Goal: Task Accomplishment & Management: Use online tool/utility

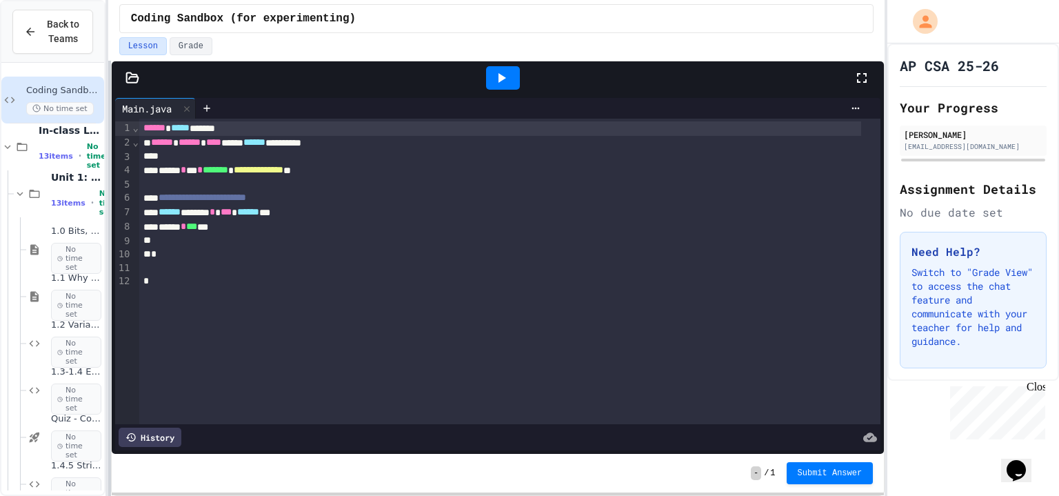
click at [174, 238] on div "**********" at bounding box center [529, 248] width 1059 height 496
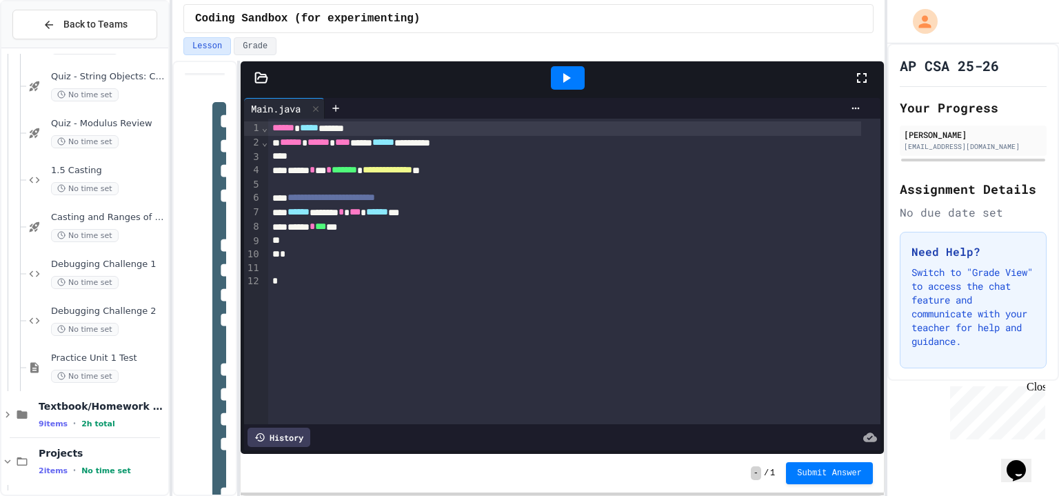
scroll to position [446, 0]
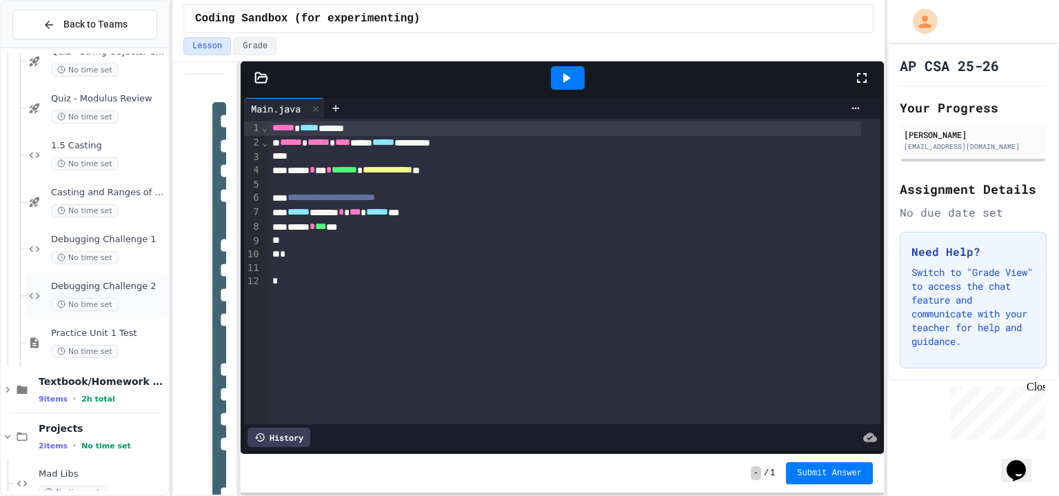
click at [126, 303] on div "No time set" at bounding box center [108, 304] width 114 height 13
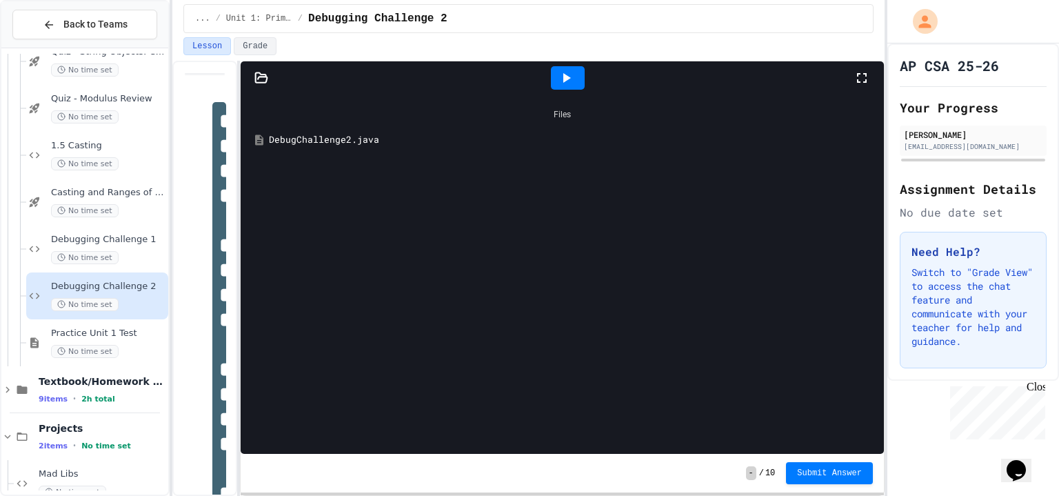
click at [384, 139] on div "DebugChallenge2.java" at bounding box center [572, 140] width 607 height 14
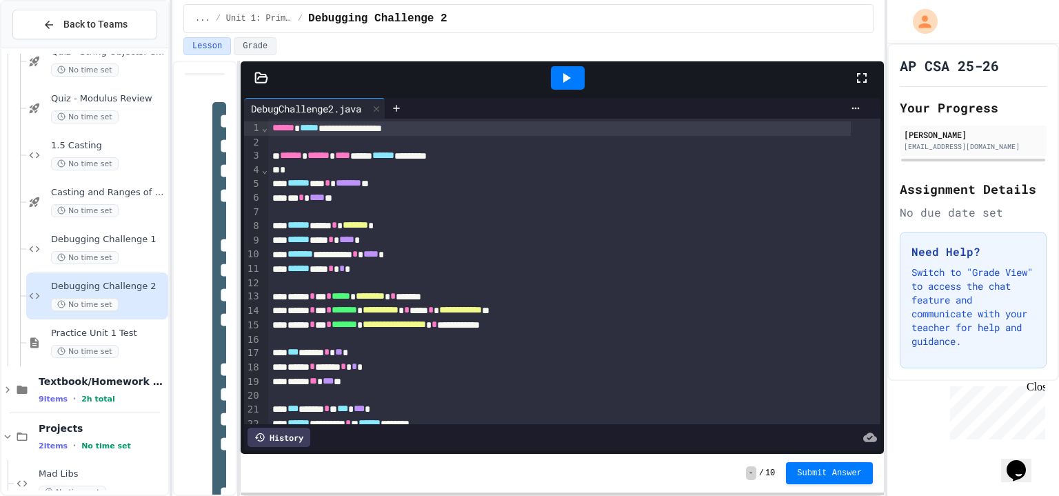
click at [566, 78] on icon at bounding box center [567, 78] width 8 height 10
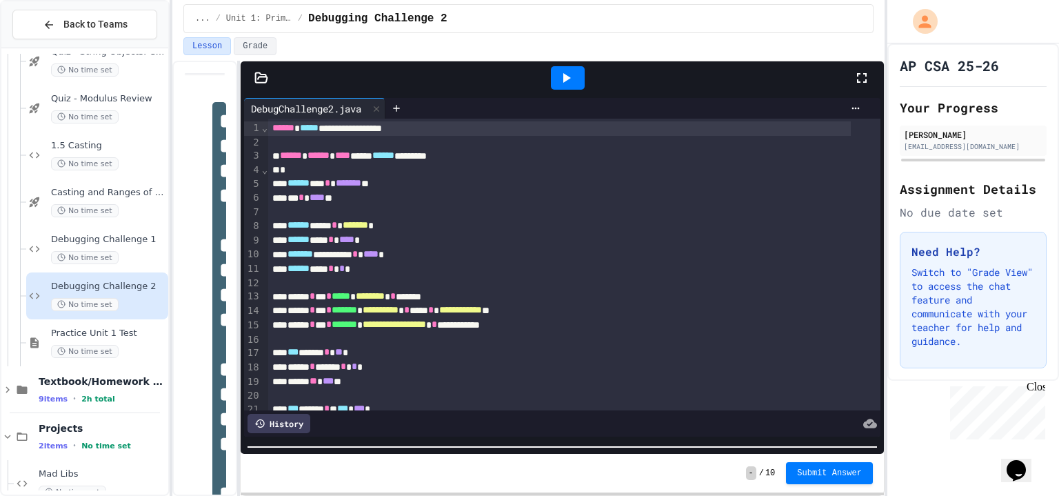
click at [508, 450] on div "**********" at bounding box center [562, 273] width 643 height 359
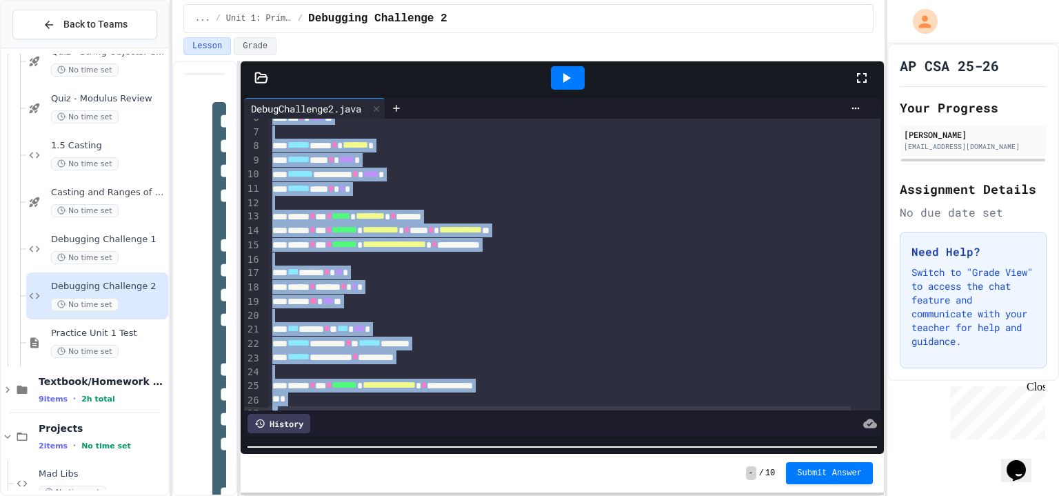
scroll to position [113, 0]
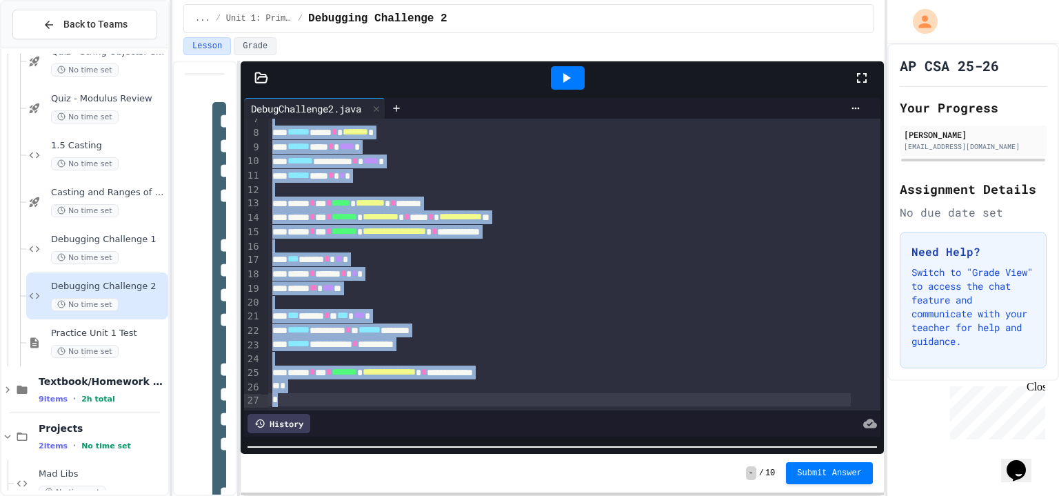
drag, startPoint x: 270, startPoint y: 128, endPoint x: 607, endPoint y: 391, distance: 426.9
click at [607, 391] on div "**********" at bounding box center [562, 265] width 636 height 292
copy div "**********"
click at [427, 267] on div "***** * ***** * * *" at bounding box center [559, 274] width 583 height 14
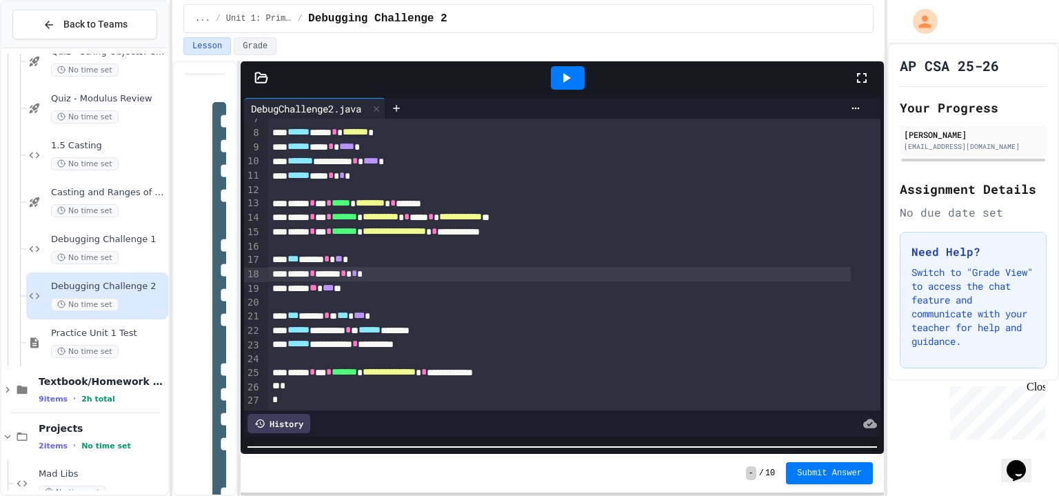
click at [377, 197] on div "****** * *** * ***** * ******** * ******" at bounding box center [559, 204] width 583 height 14
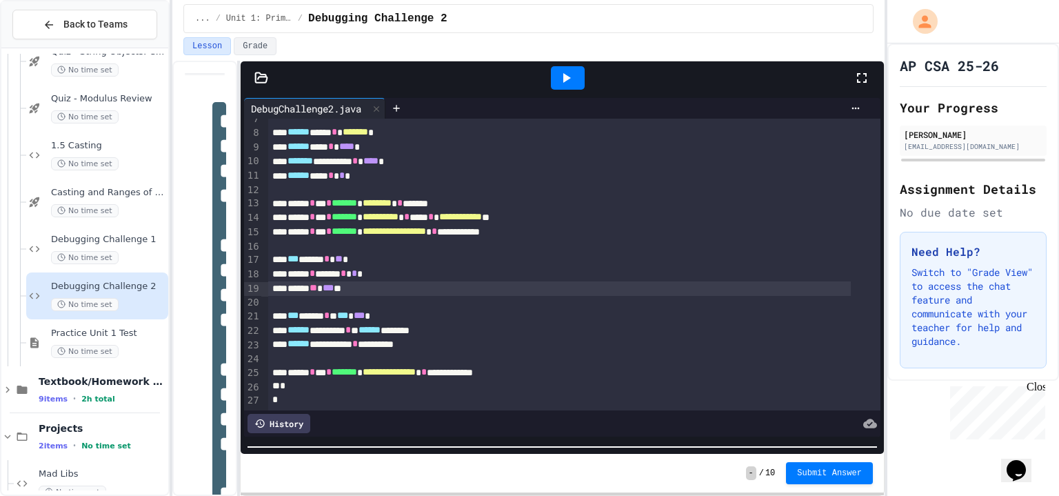
click at [334, 283] on span "***" at bounding box center [328, 288] width 11 height 10
click at [559, 81] on icon at bounding box center [566, 78] width 17 height 17
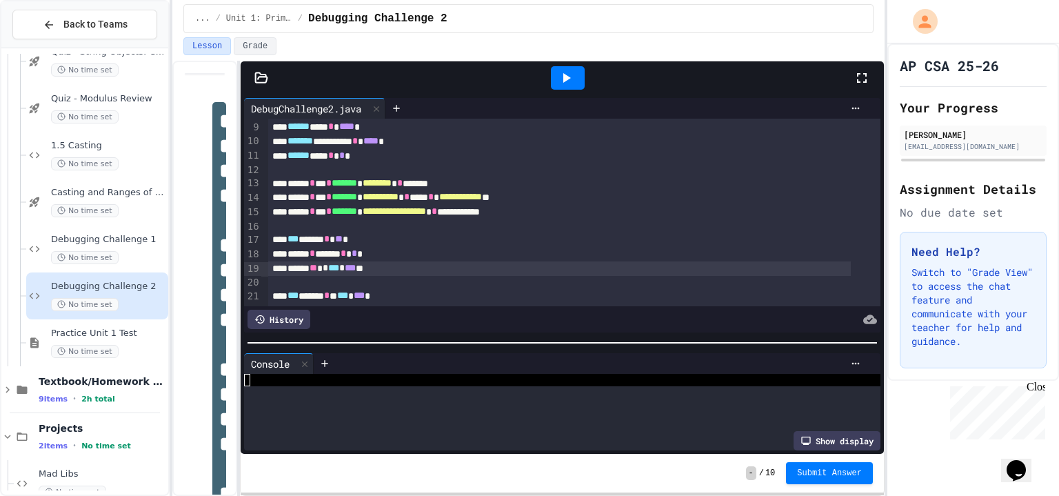
click at [421, 336] on div at bounding box center [562, 343] width 643 height 14
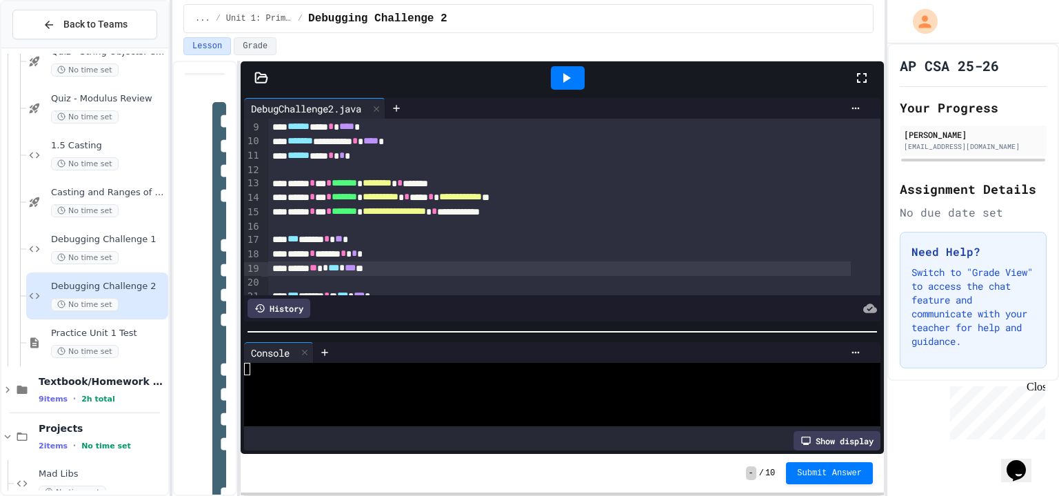
drag, startPoint x: 574, startPoint y: 77, endPoint x: 563, endPoint y: 79, distance: 10.7
click at [563, 79] on icon at bounding box center [566, 78] width 17 height 17
click at [850, 107] on icon at bounding box center [855, 108] width 11 height 11
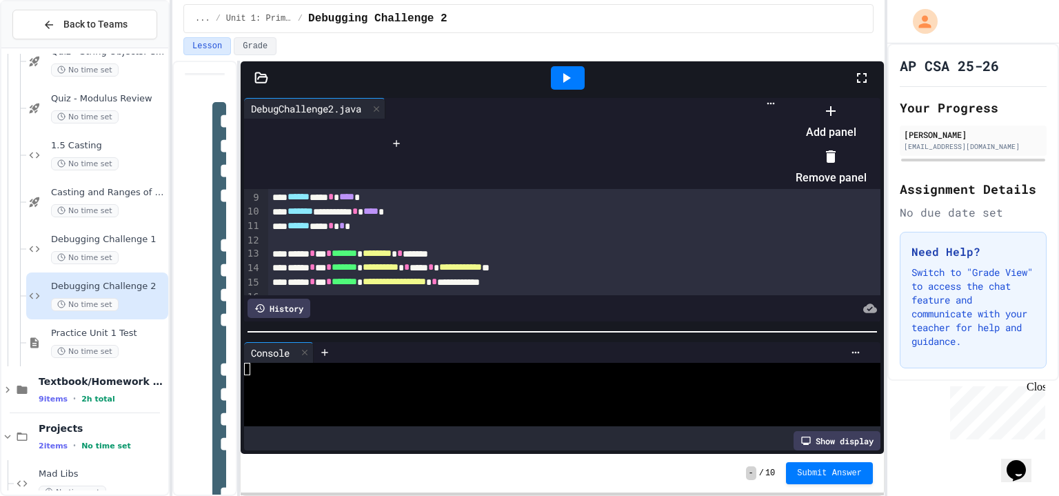
click at [839, 119] on icon at bounding box center [831, 111] width 17 height 17
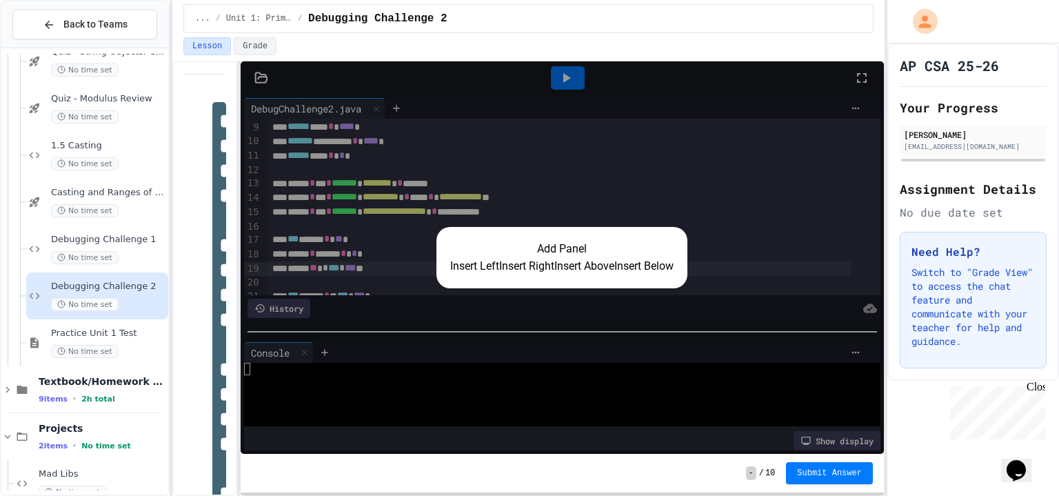
click at [513, 263] on button "Insert Right" at bounding box center [526, 266] width 55 height 17
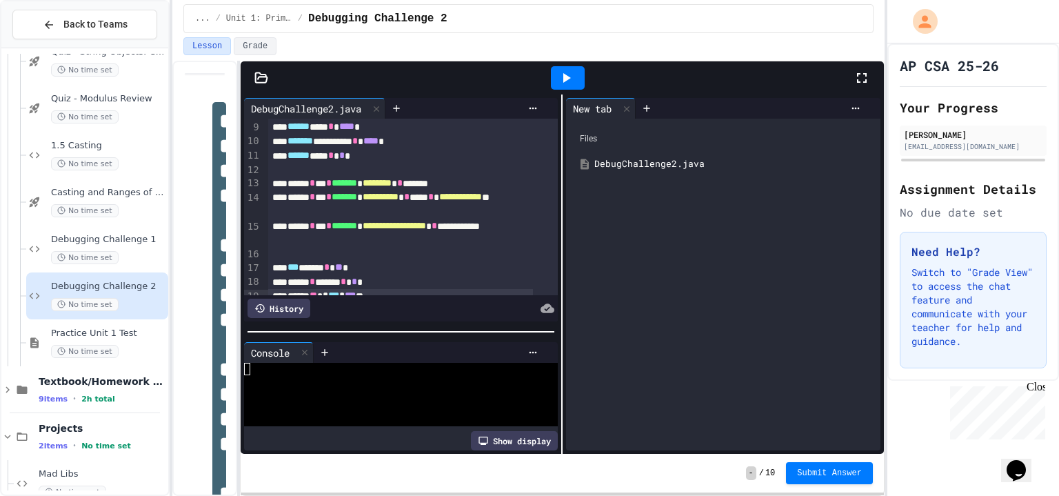
click at [623, 160] on div "DebugChallenge2.java" at bounding box center [733, 164] width 278 height 14
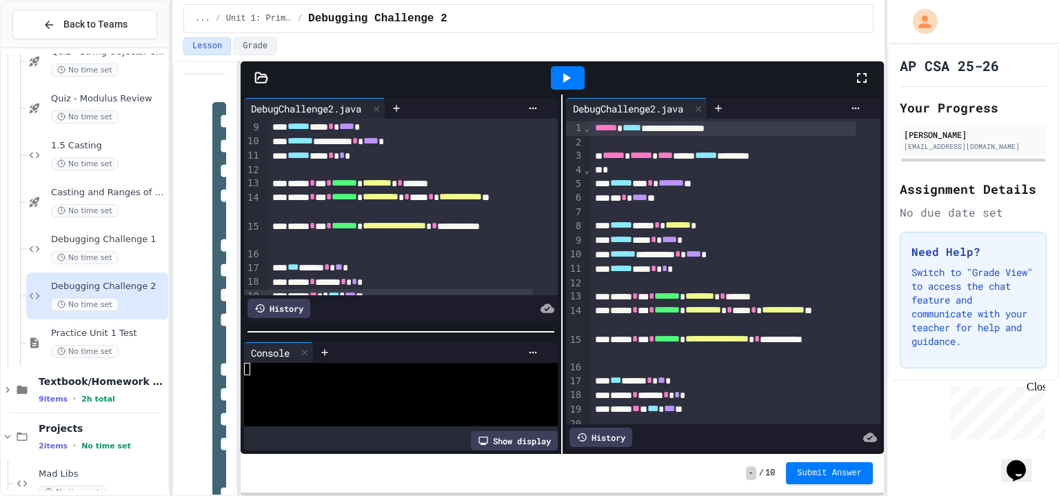
click at [565, 79] on icon at bounding box center [567, 78] width 8 height 10
click at [850, 104] on icon at bounding box center [855, 108] width 11 height 11
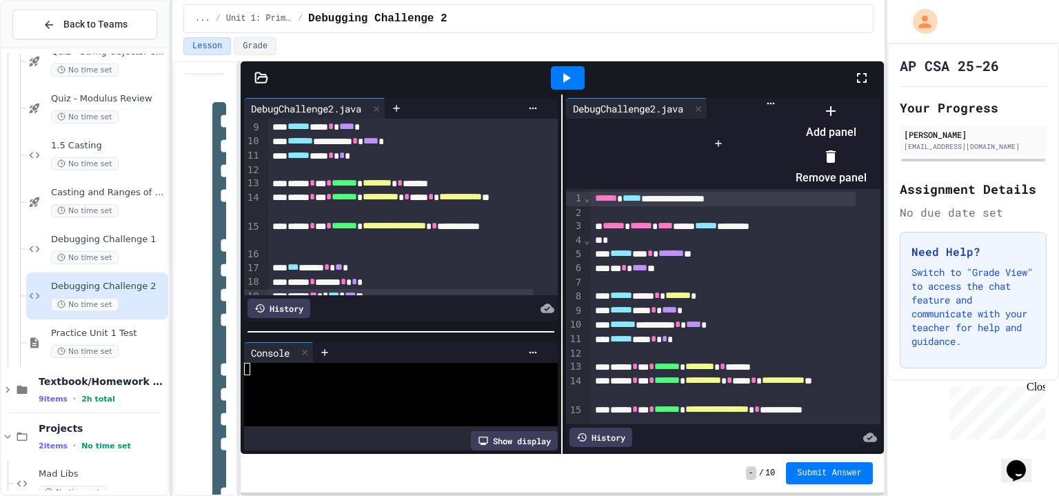
click at [863, 156] on div at bounding box center [831, 156] width 71 height 22
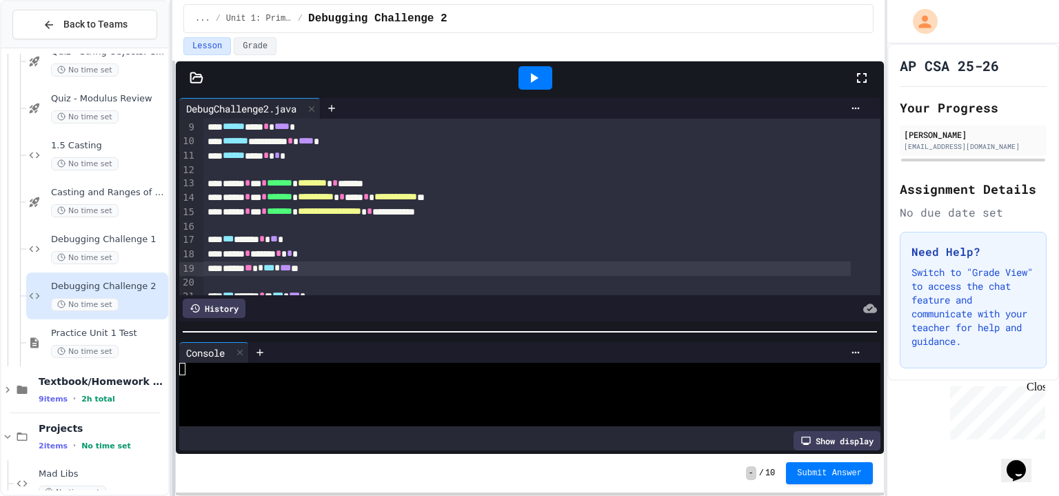
click at [15, 229] on div "**********" at bounding box center [529, 248] width 1059 height 496
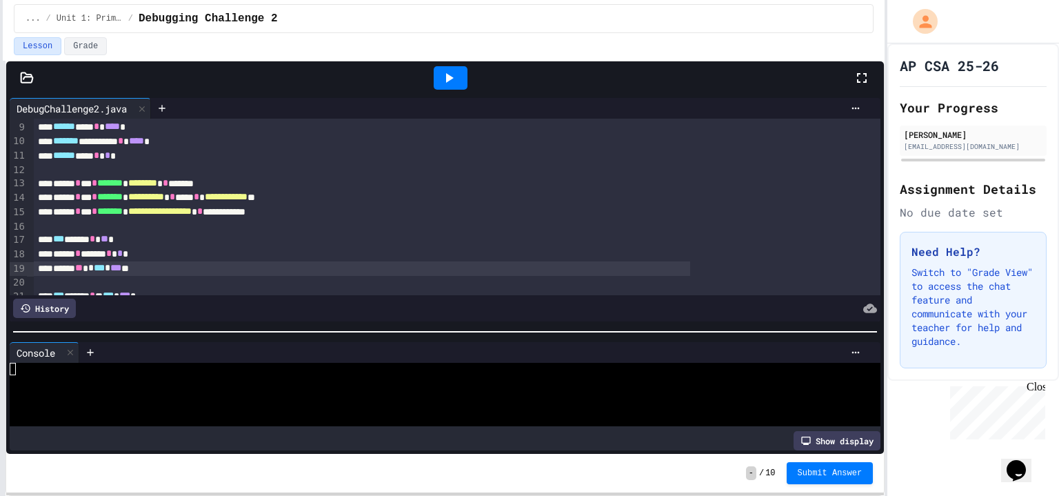
click at [0, 210] on div "**********" at bounding box center [529, 248] width 1059 height 496
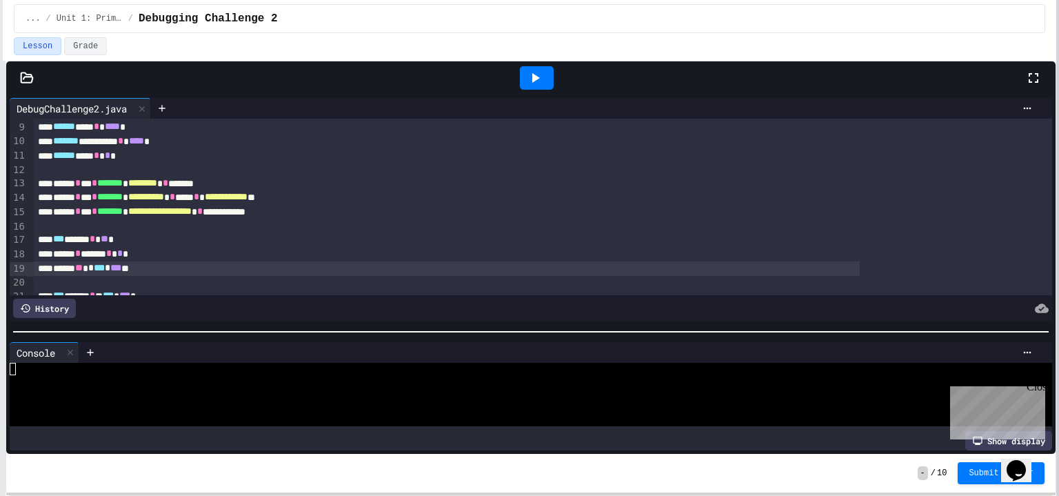
click at [1058, 214] on div at bounding box center [1057, 248] width 3 height 496
click at [1022, 105] on icon at bounding box center [1027, 108] width 11 height 11
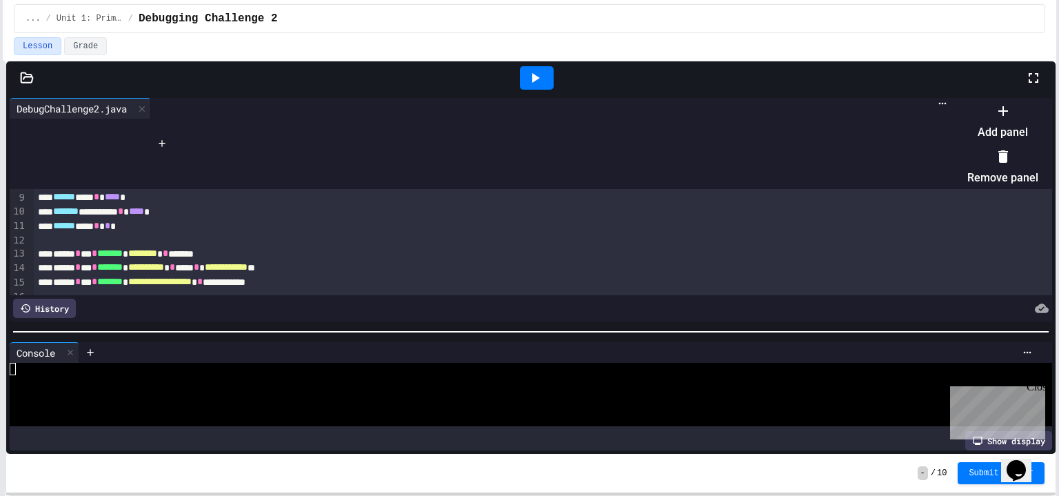
click at [977, 129] on li "Add panel" at bounding box center [1002, 121] width 71 height 44
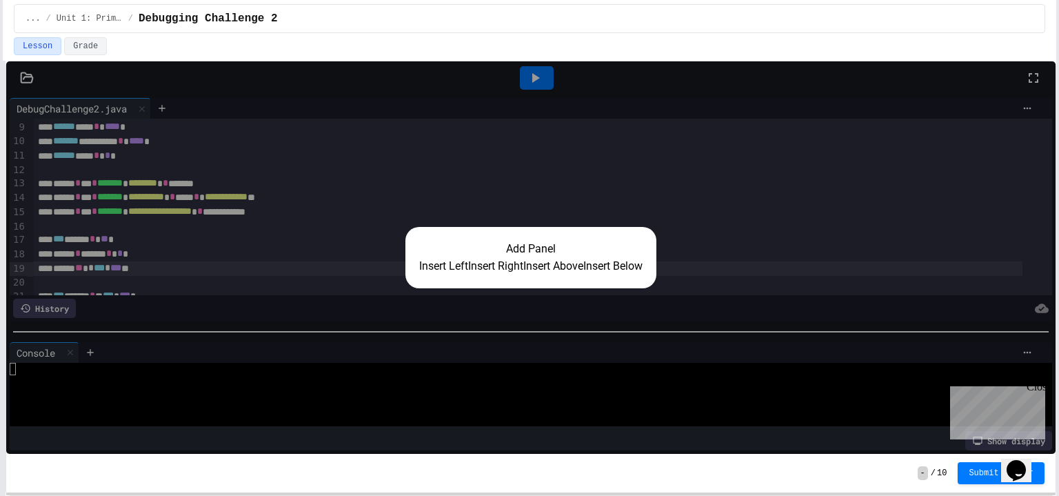
click at [484, 258] on button "Insert Right" at bounding box center [495, 266] width 55 height 17
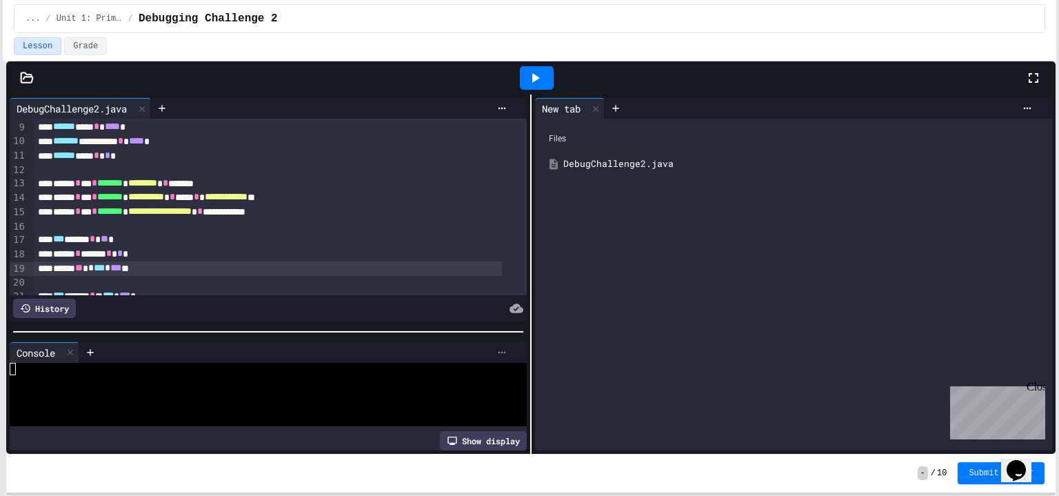
click at [496, 347] on icon at bounding box center [501, 352] width 11 height 11
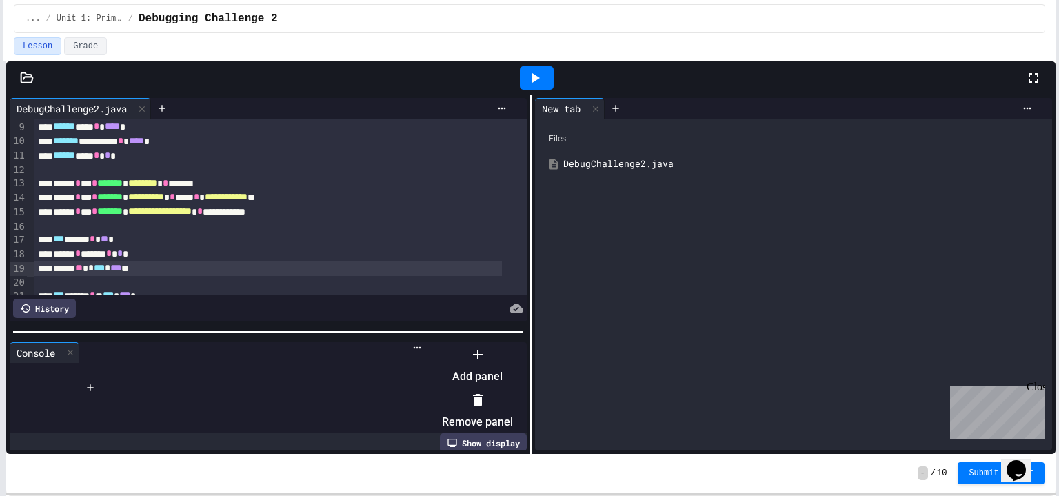
click at [513, 389] on div at bounding box center [477, 400] width 71 height 22
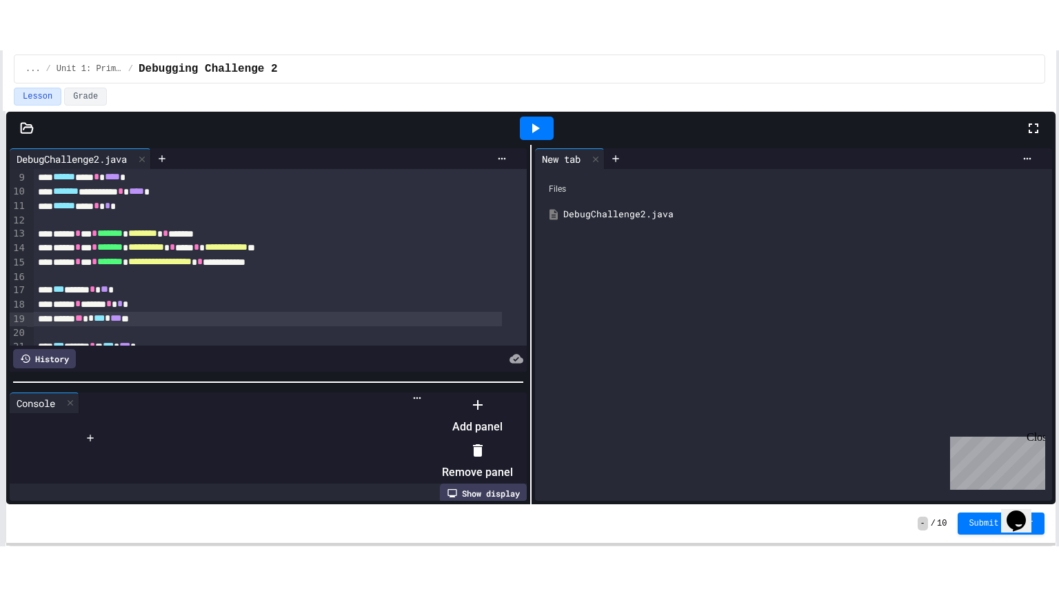
scroll to position [99, 0]
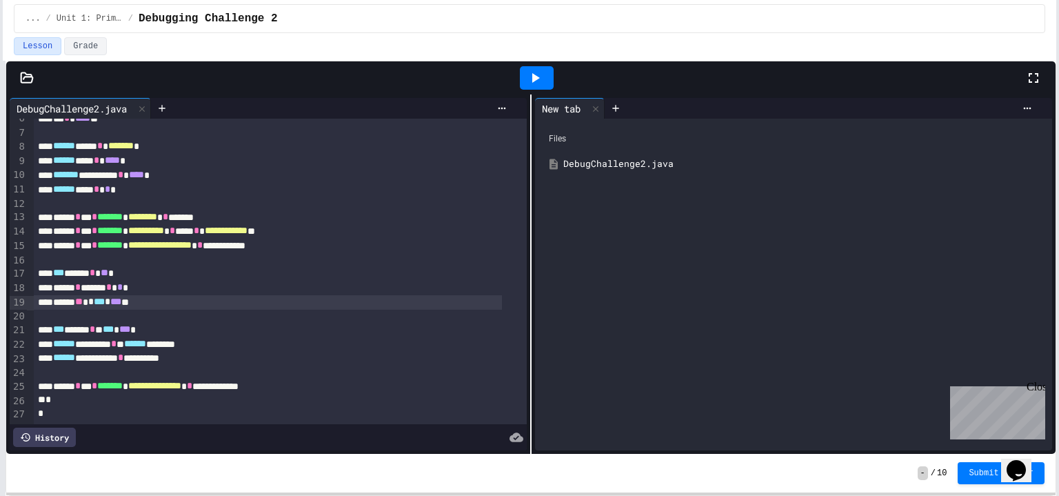
click at [532, 72] on icon at bounding box center [535, 78] width 17 height 17
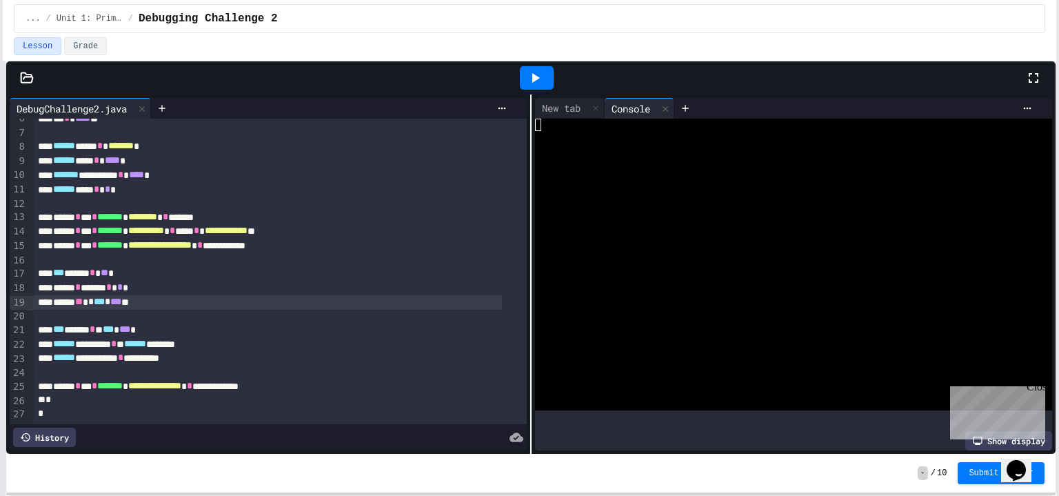
click at [1031, 73] on icon at bounding box center [1034, 78] width 10 height 10
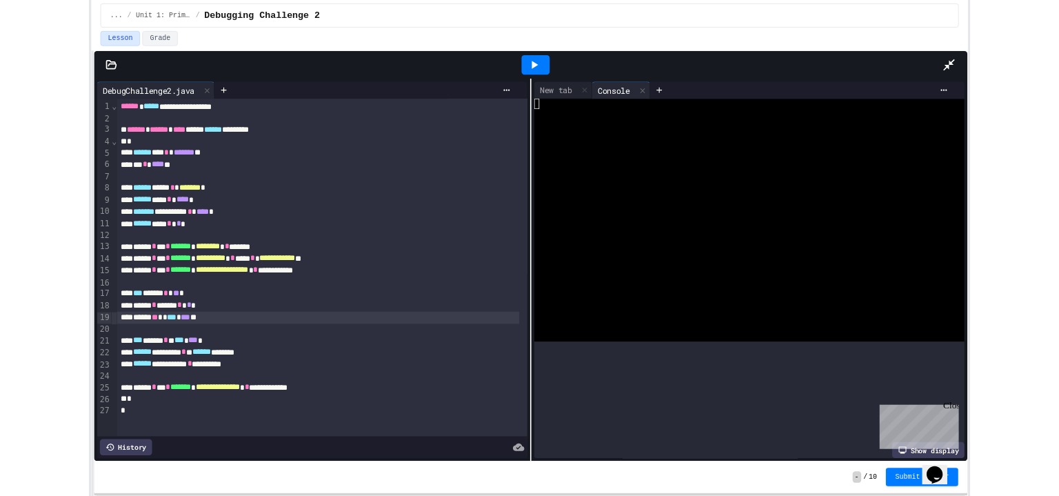
scroll to position [0, 0]
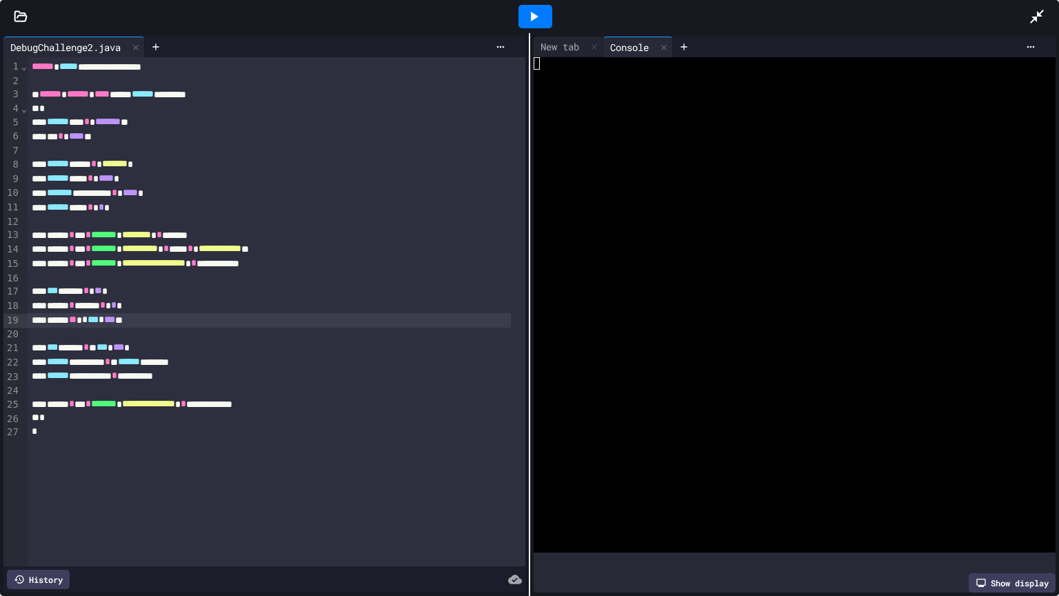
click at [1042, 15] on icon at bounding box center [1037, 16] width 17 height 17
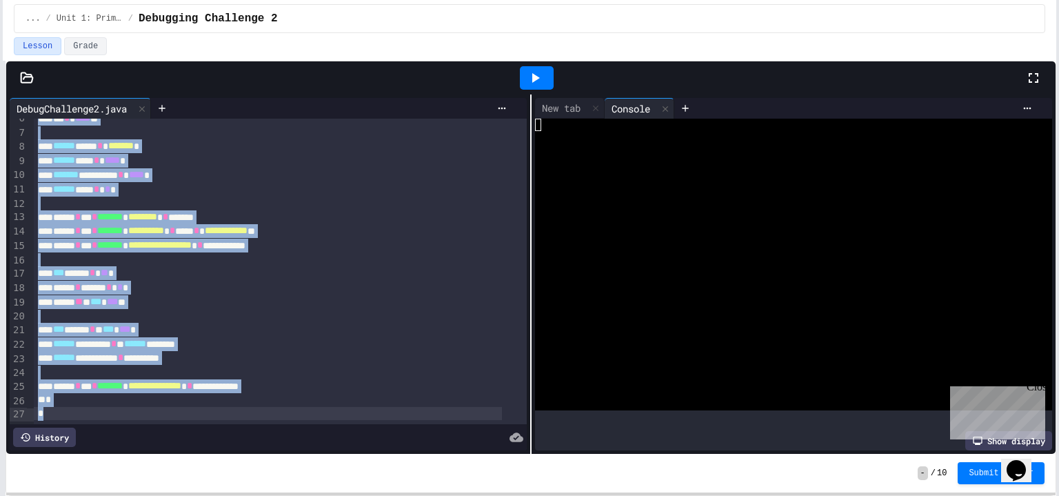
scroll to position [99, 0]
drag, startPoint x: 34, startPoint y: 124, endPoint x: 173, endPoint y: 427, distance: 332.9
click at [173, 427] on div "**********" at bounding box center [268, 285] width 517 height 332
copy div "**********"
click at [553, 110] on div "New tab" at bounding box center [561, 108] width 52 height 14
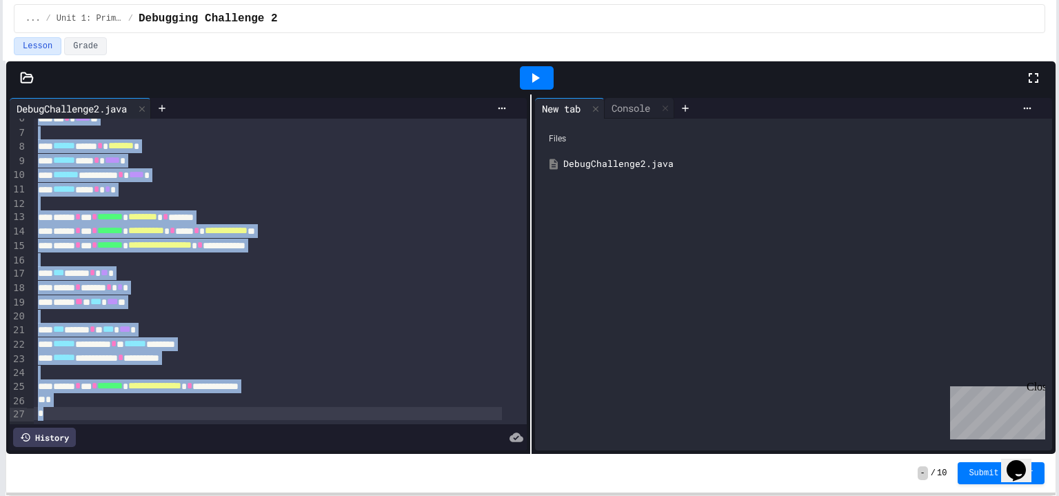
click at [567, 168] on div "DebugChallenge2.java" at bounding box center [803, 164] width 481 height 14
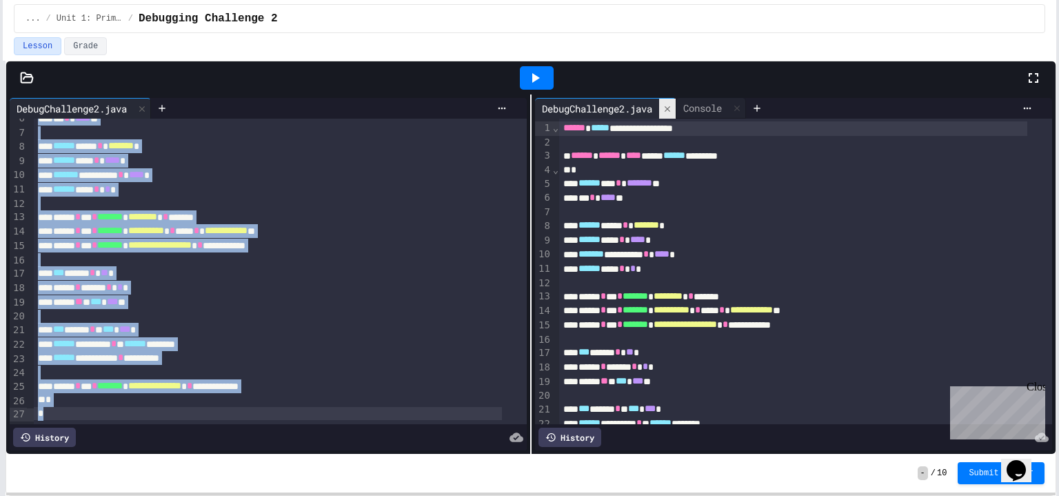
click at [669, 110] on icon at bounding box center [668, 109] width 10 height 10
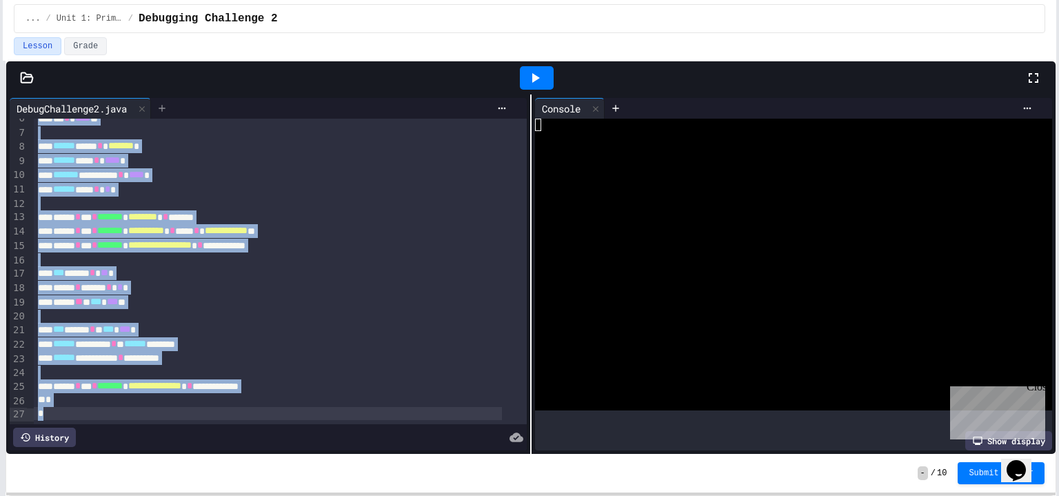
click at [165, 105] on icon at bounding box center [162, 108] width 6 height 6
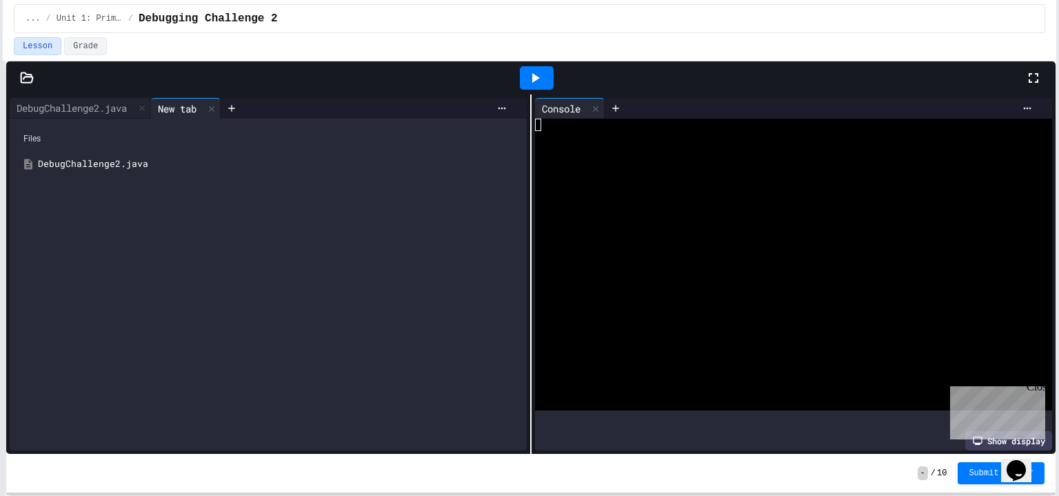
click at [31, 136] on div "Files" at bounding box center [268, 138] width 503 height 26
click at [496, 104] on icon at bounding box center [501, 108] width 11 height 11
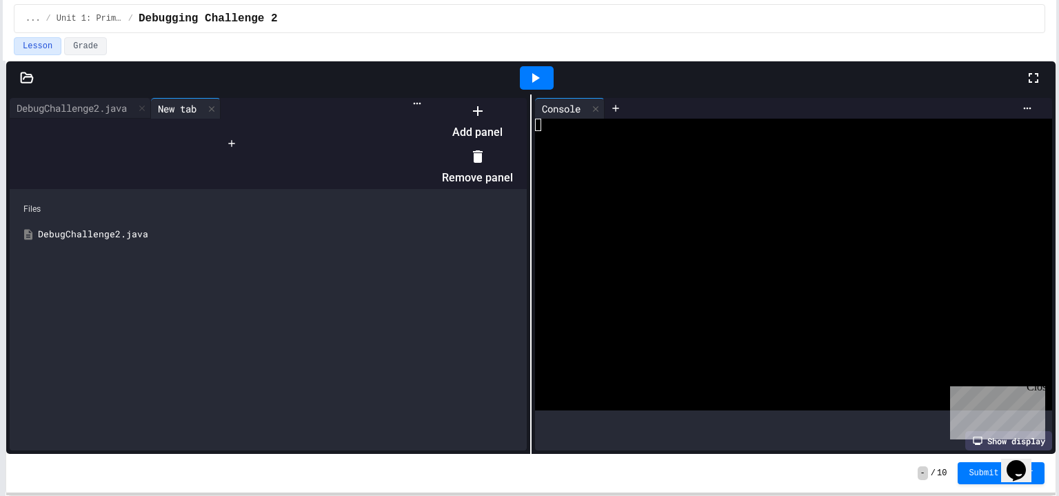
click at [428, 99] on div at bounding box center [470, 99] width 85 height 0
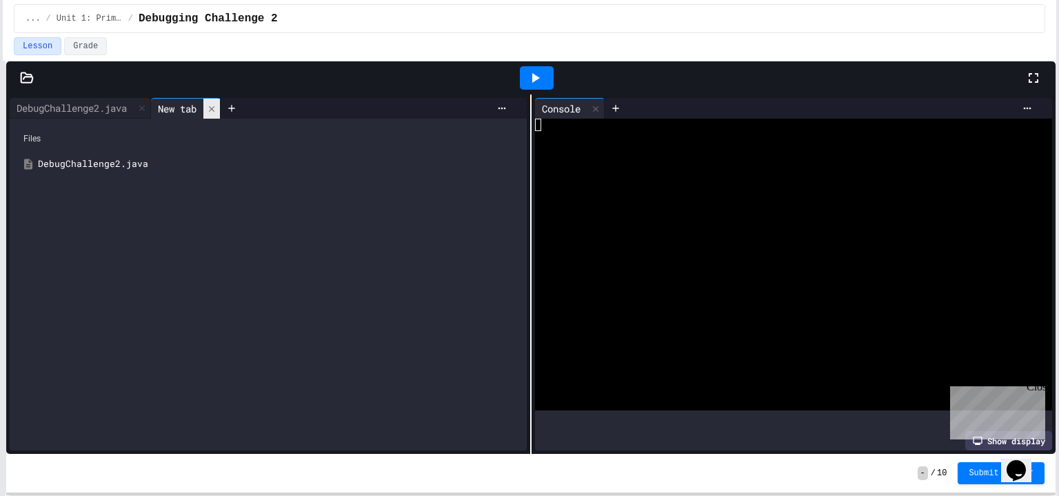
click at [218, 102] on div at bounding box center [211, 109] width 17 height 20
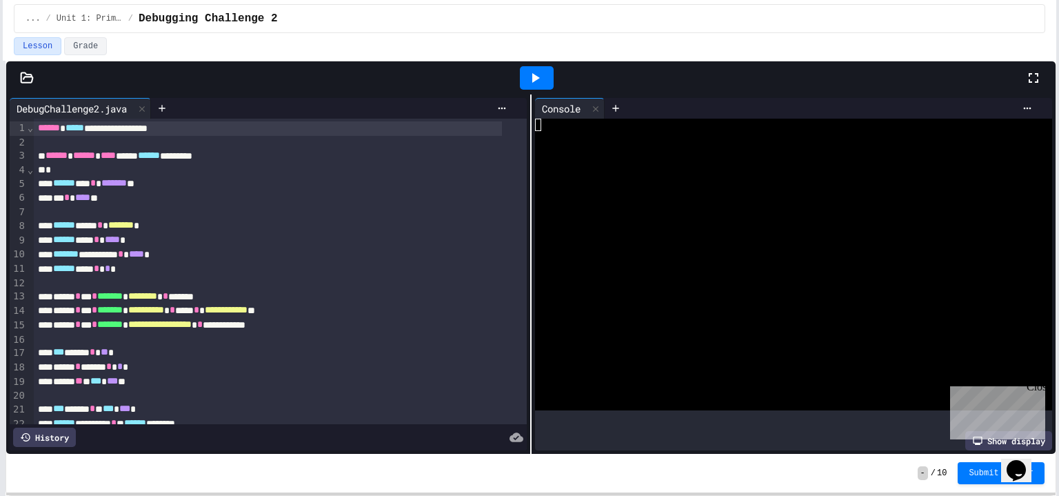
click at [19, 81] on div at bounding box center [26, 78] width 41 height 14
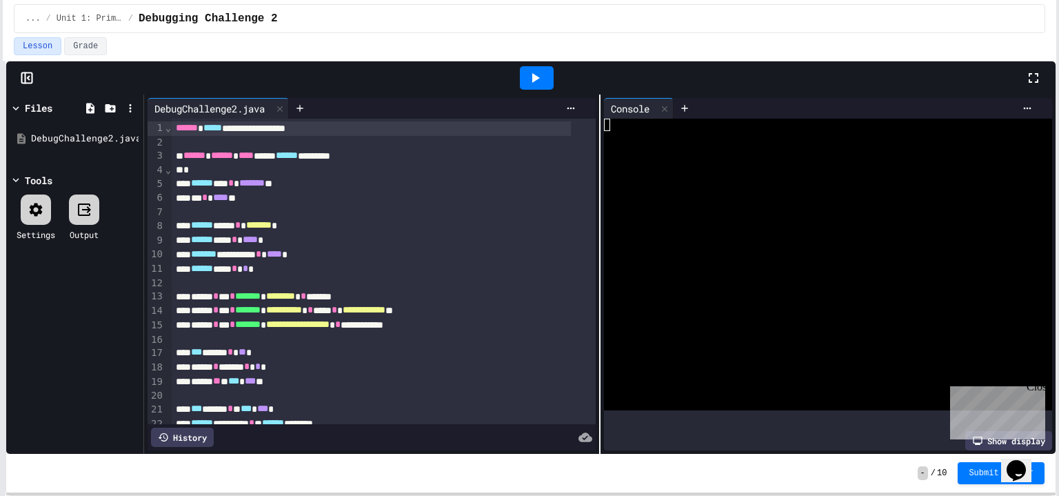
click at [77, 213] on icon at bounding box center [84, 209] width 17 height 17
click at [84, 205] on icon at bounding box center [84, 209] width 17 height 17
click at [88, 206] on icon at bounding box center [86, 209] width 9 height 7
click at [41, 205] on icon at bounding box center [36, 209] width 13 height 13
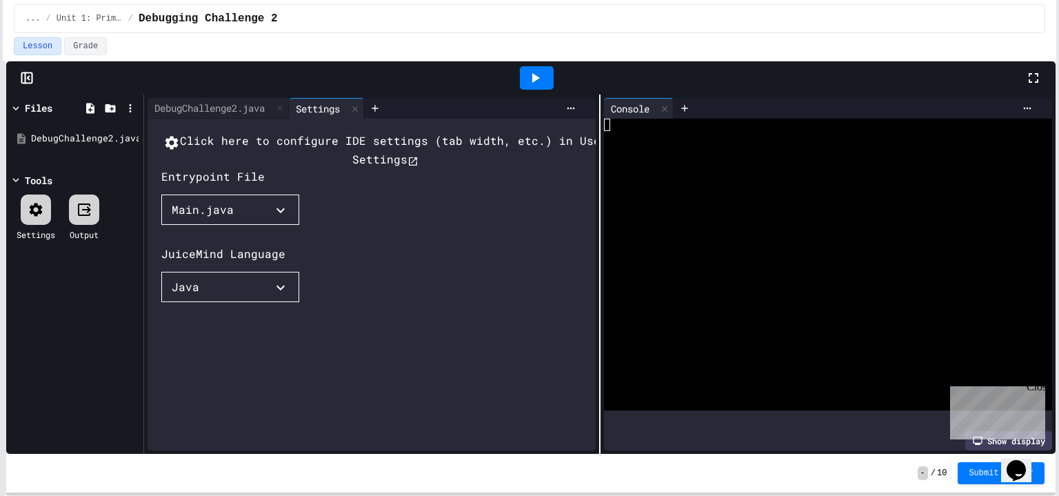
click at [251, 302] on button "Java" at bounding box center [230, 287] width 138 height 30
click at [347, 303] on div at bounding box center [253, 303] width 185 height 0
click at [260, 214] on div "Click here to configure IDE settings (tab width, etc.) in User Settings Entrypo…" at bounding box center [385, 298] width 448 height 332
click at [264, 222] on button "Main.java" at bounding box center [230, 209] width 138 height 30
click at [250, 248] on li "DebugChallenge2.java" at bounding box center [244, 237] width 138 height 22
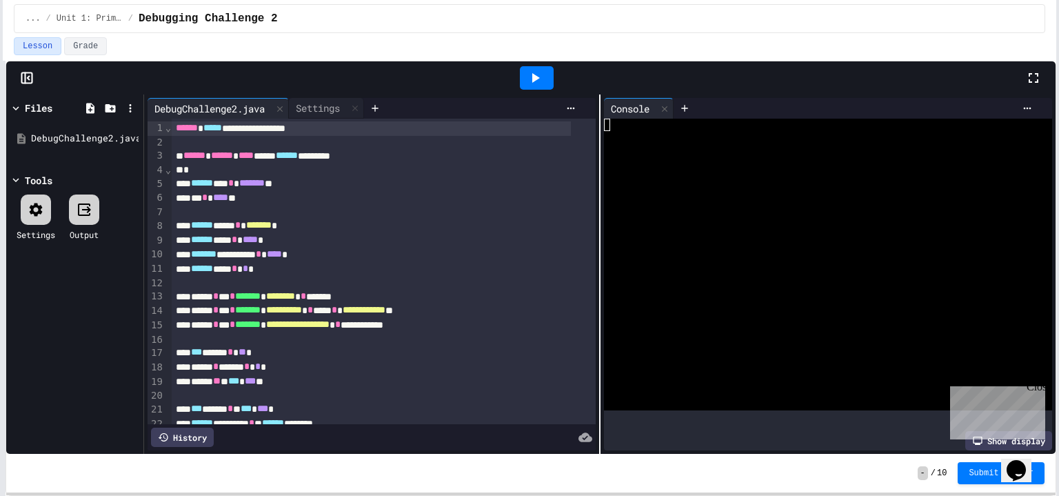
click at [532, 77] on icon at bounding box center [536, 78] width 8 height 10
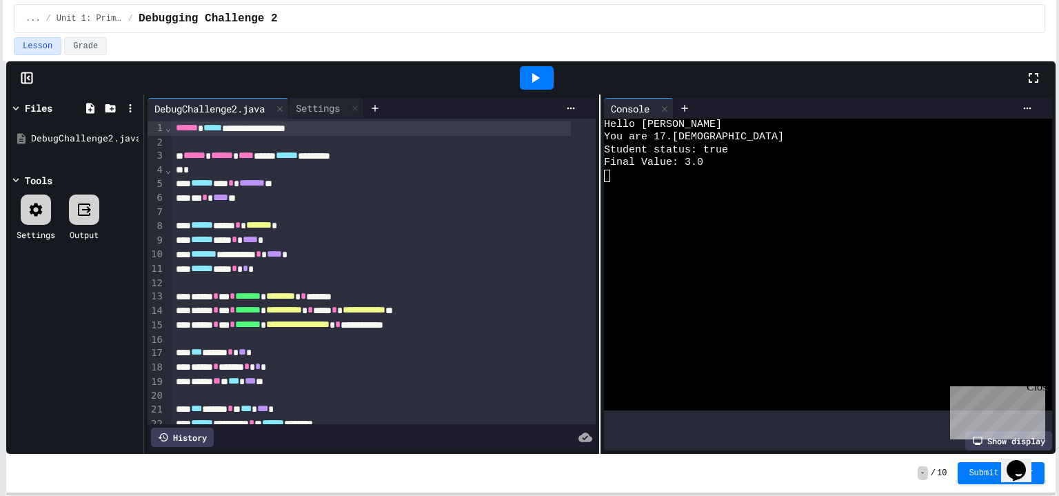
click at [27, 98] on div "Files" at bounding box center [75, 108] width 130 height 20
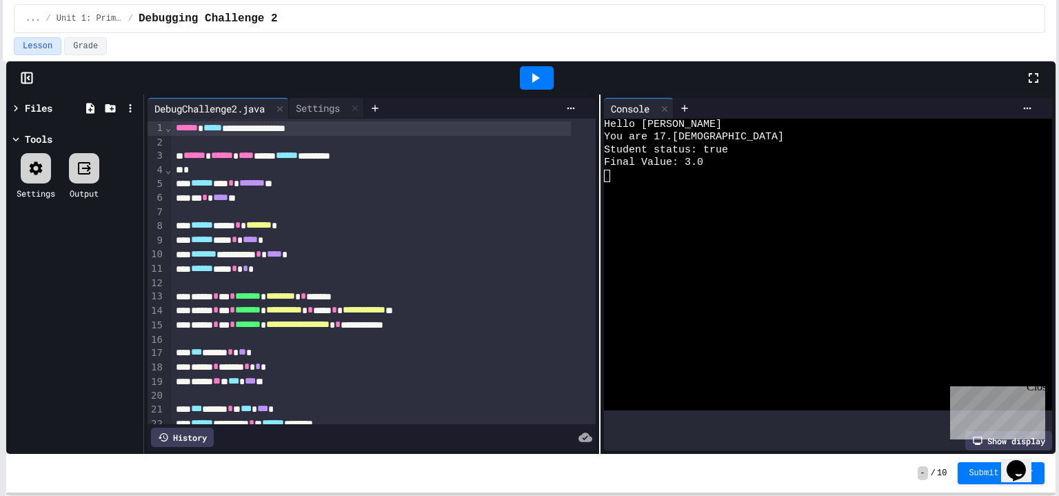
click at [27, 98] on div "Files" at bounding box center [75, 108] width 130 height 20
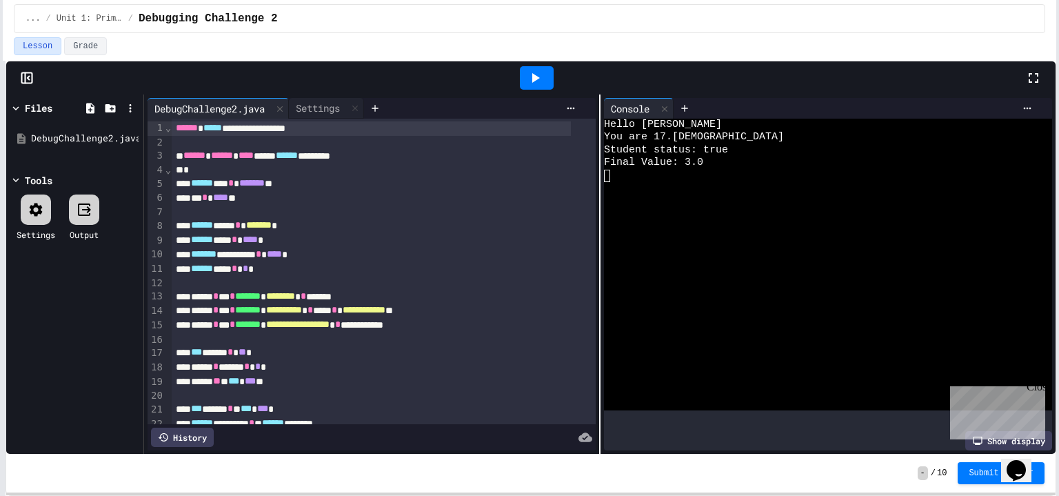
click at [28, 80] on icon at bounding box center [27, 78] width 14 height 14
